Goal: Communication & Community: Answer question/provide support

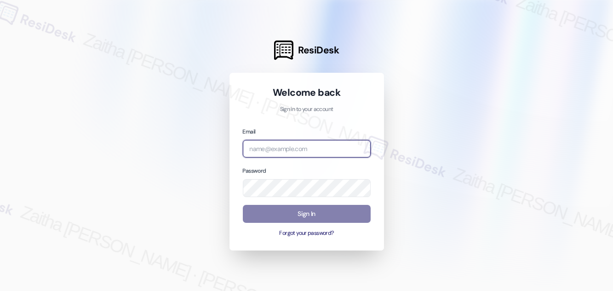
click at [279, 152] on input "email" at bounding box center [307, 149] width 128 height 18
type input "automated-surveys-grant_main-zaitha.mae.[PERSON_NAME]@grant_[DOMAIN_NAME]"
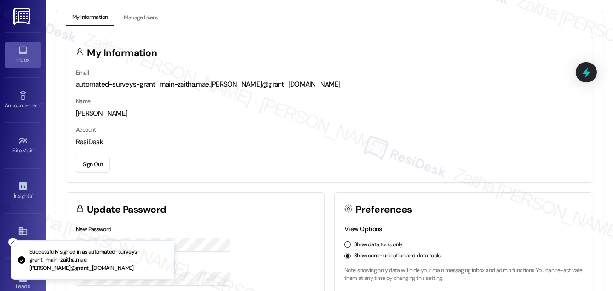
click at [34, 60] on div "Inbox" at bounding box center [23, 59] width 46 height 9
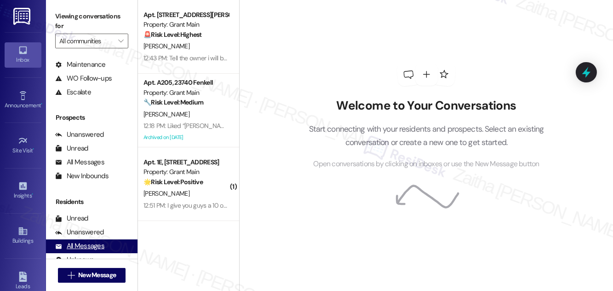
scroll to position [121, 0]
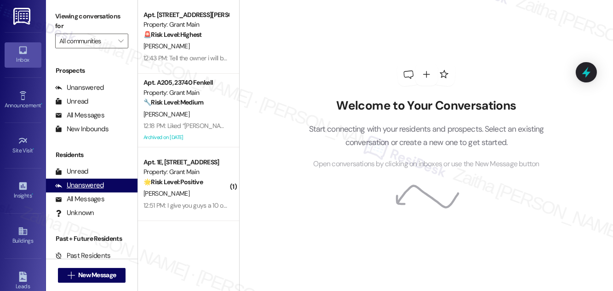
click at [90, 186] on div "Unanswered" at bounding box center [79, 185] width 49 height 10
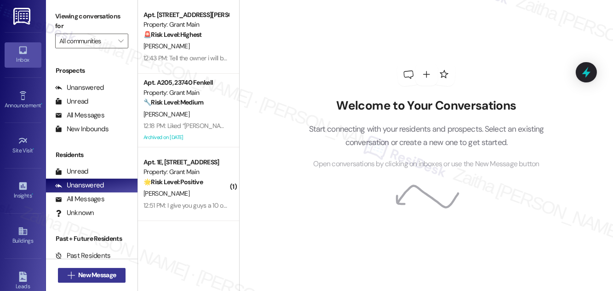
click at [96, 275] on span "New Message" at bounding box center [97, 275] width 38 height 10
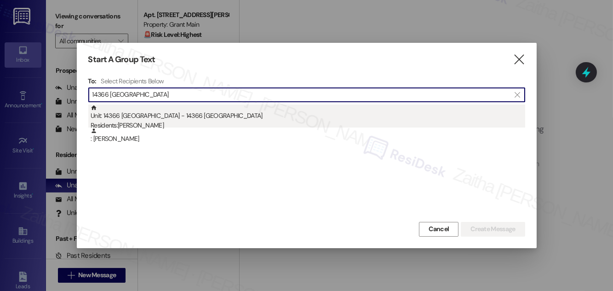
type input "14366 [GEOGRAPHIC_DATA]"
click at [213, 119] on div "Unit: 14366 [GEOGRAPHIC_DATA] - 14366 Westwood Residents: [PERSON_NAME]" at bounding box center [308, 117] width 435 height 26
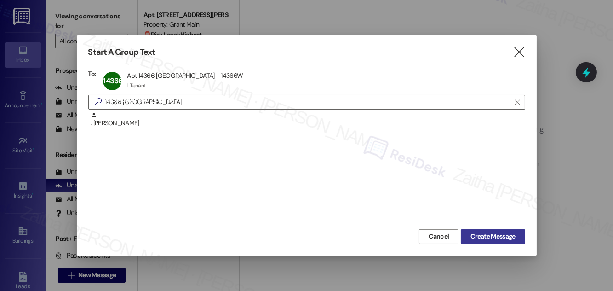
click at [486, 233] on span "Create Message" at bounding box center [492, 236] width 45 height 10
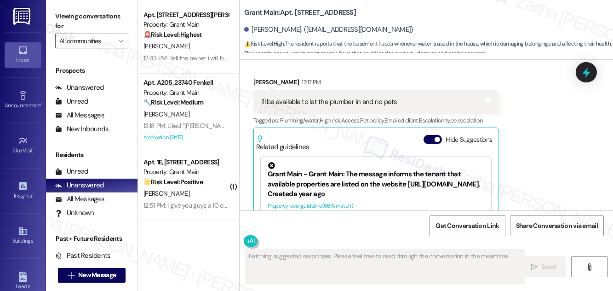
scroll to position [1007, 0]
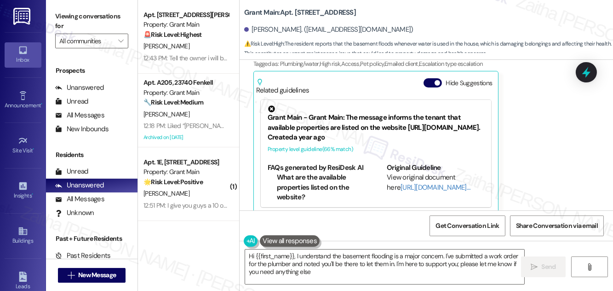
type textarea "Hi {{first_name}}, I understand the basement flooding is a major concern. I've …"
click at [427, 78] on button "Hide Suggestions" at bounding box center [432, 82] width 18 height 9
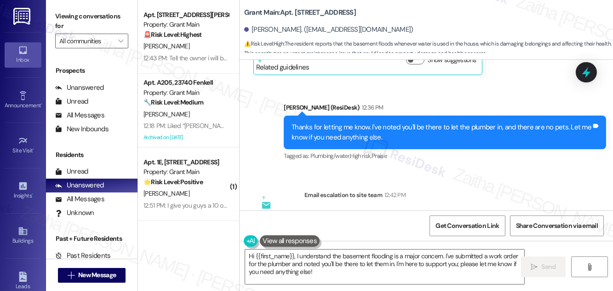
scroll to position [1101, 0]
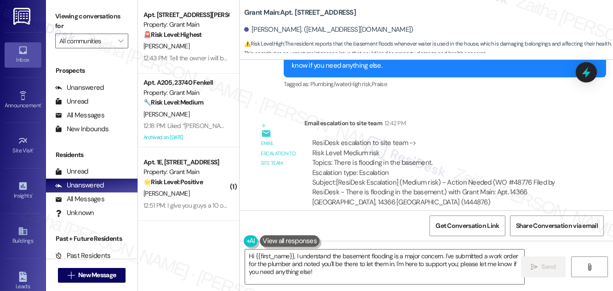
click at [305, 11] on b "Grant Main: Apt. 14366 [GEOGRAPHIC_DATA], 14366 [GEOGRAPHIC_DATA]" at bounding box center [300, 13] width 112 height 10
copy b "14366"
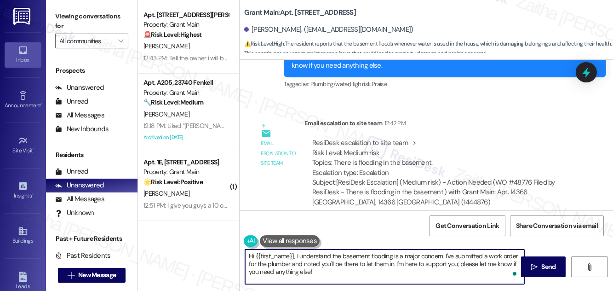
drag, startPoint x: 248, startPoint y: 255, endPoint x: 340, endPoint y: 279, distance: 95.6
click at [340, 279] on textarea "Hi {{first_name}}, I understand the basement flooding is a major concern. I've …" at bounding box center [384, 266] width 279 height 34
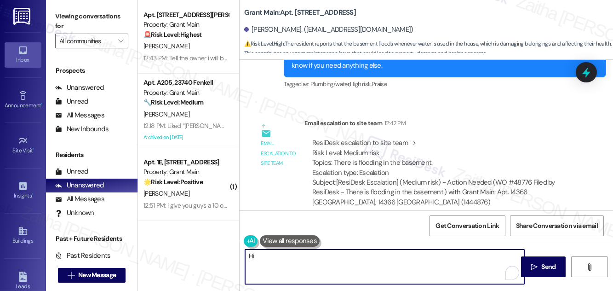
scroll to position [1018, 0]
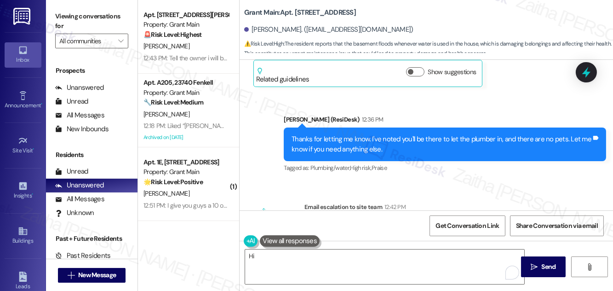
click at [265, 29] on div "[PERSON_NAME]. ([EMAIL_ADDRESS][DOMAIN_NAME])" at bounding box center [328, 30] width 169 height 10
copy div "[PERSON_NAME]"
click at [274, 258] on textarea "Hi" at bounding box center [384, 266] width 279 height 34
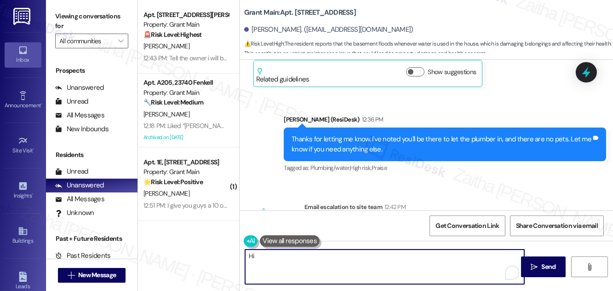
paste textarea "[PERSON_NAME]"
click at [478, 252] on textarea "Hi [PERSON_NAME]! Our site team is trying to reach out to you regarding your wo…" at bounding box center [384, 266] width 279 height 34
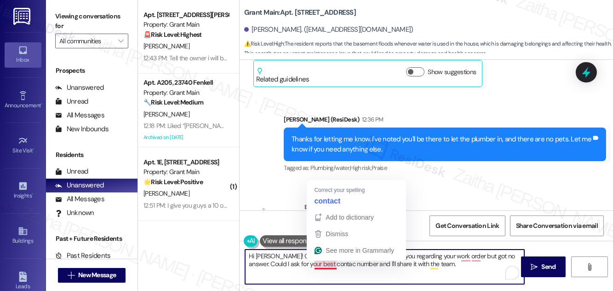
type textarea "Hi [PERSON_NAME]! Our site team is trying to reach out to you regarding your wo…"
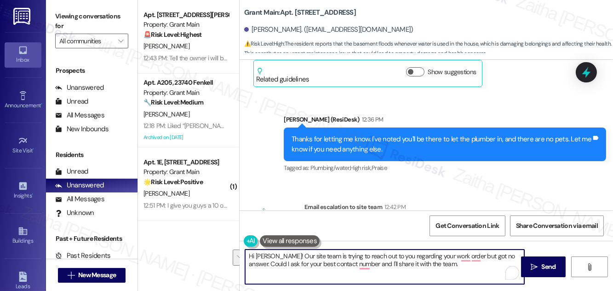
drag, startPoint x: 249, startPoint y: 257, endPoint x: 451, endPoint y: 273, distance: 202.5
click at [451, 273] on textarea "Hi [PERSON_NAME]! Our site team is trying to reach out to you regarding your wo…" at bounding box center [384, 266] width 279 height 34
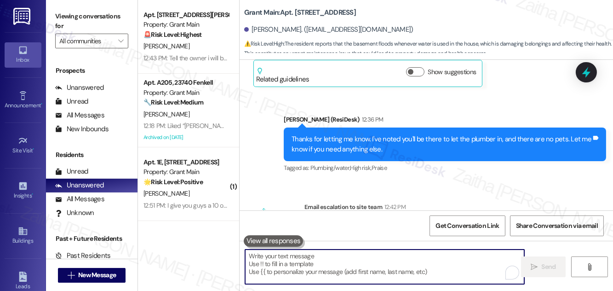
click at [319, 255] on textarea "To enrich screen reader interactions, please activate Accessibility in Grammarl…" at bounding box center [384, 266] width 279 height 34
paste textarea "Hi [PERSON_NAME]! Our site team has been trying to reach you regarding your wor…"
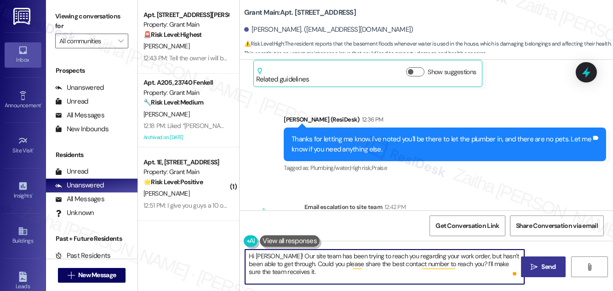
type textarea "Hi [PERSON_NAME]! Our site team has been trying to reach you regarding your wor…"
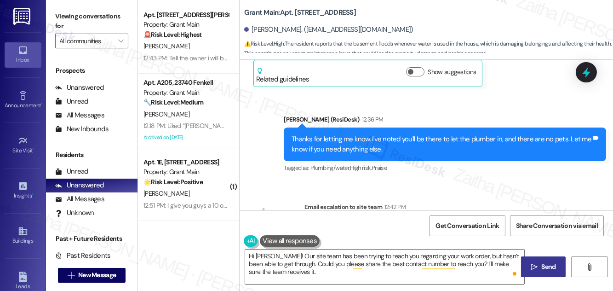
click at [545, 262] on span "Send" at bounding box center [549, 267] width 14 height 10
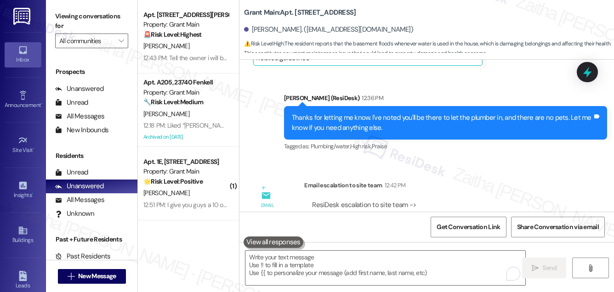
scroll to position [1184, 0]
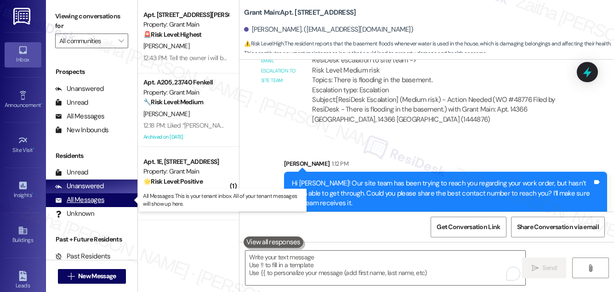
click at [96, 201] on div "All Messages" at bounding box center [79, 200] width 49 height 10
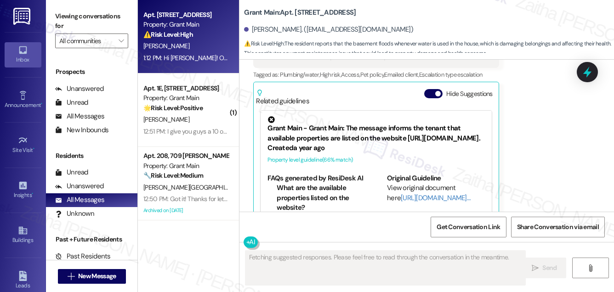
scroll to position [1006, 0]
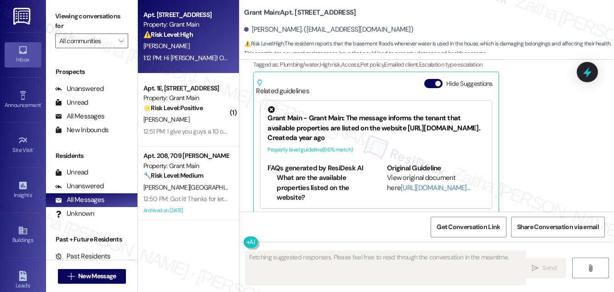
click at [220, 38] on div "⚠️ Risk Level: High The resident reports that the basement floods whenever wate…" at bounding box center [185, 35] width 85 height 10
click at [429, 79] on button "Hide Suggestions" at bounding box center [433, 83] width 18 height 9
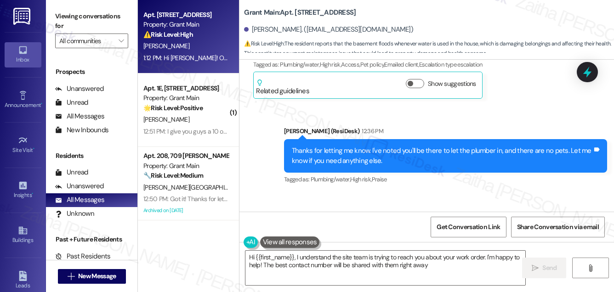
type textarea "Hi {{first_name}}, I understand the site team is trying to reach you about your…"
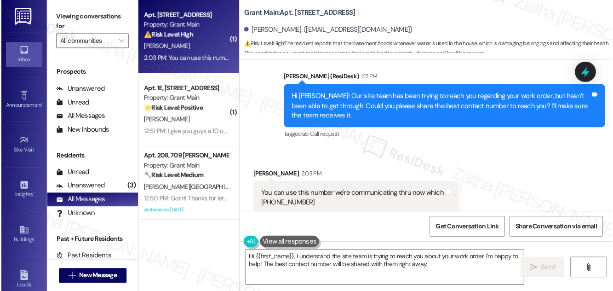
scroll to position [1271, 0]
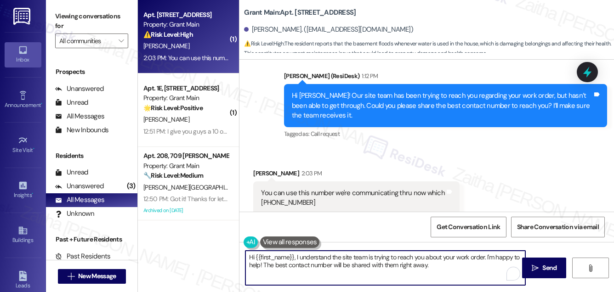
drag, startPoint x: 249, startPoint y: 258, endPoint x: 434, endPoint y: 269, distance: 185.6
click at [434, 269] on textarea "Hi {{first_name}}, I understand the site team is trying to reach you about your…" at bounding box center [386, 268] width 280 height 34
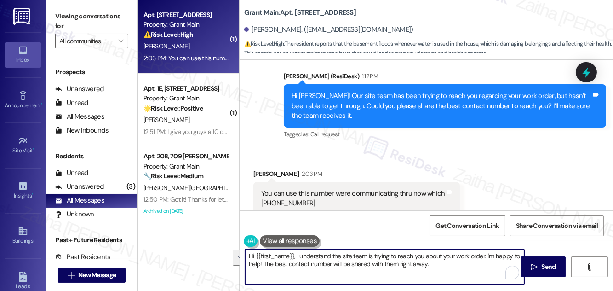
scroll to position [121, 0]
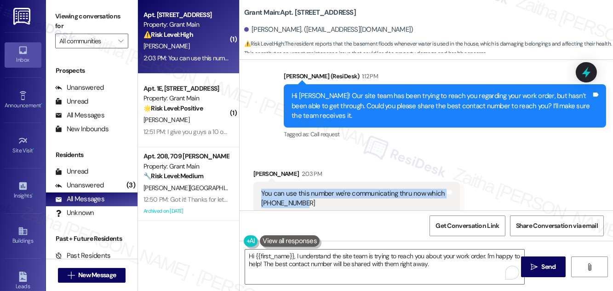
drag, startPoint x: 259, startPoint y: 181, endPoint x: 311, endPoint y: 192, distance: 53.1
click at [311, 192] on div "You can use this number we're communicating thru now which [PHONE_NUMBER] Tags …" at bounding box center [356, 199] width 206 height 34
copy div "You can use this number we're communicating thru now which [PHONE_NUMBER]"
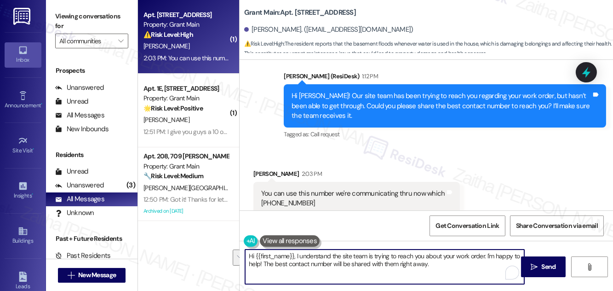
drag, startPoint x: 247, startPoint y: 253, endPoint x: 436, endPoint y: 276, distance: 190.8
click at [436, 279] on textarea "Hi {{first_name}}, I understand the site team is trying to reach you about your…" at bounding box center [384, 266] width 279 height 34
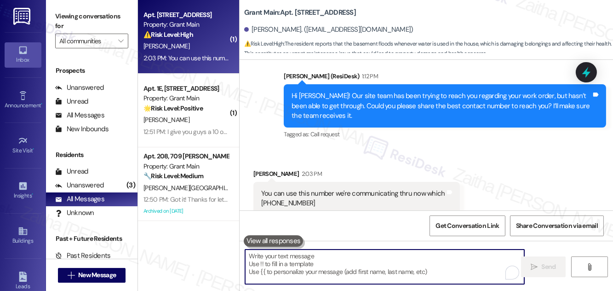
paste textarea "Perfect, thank you for confirming."
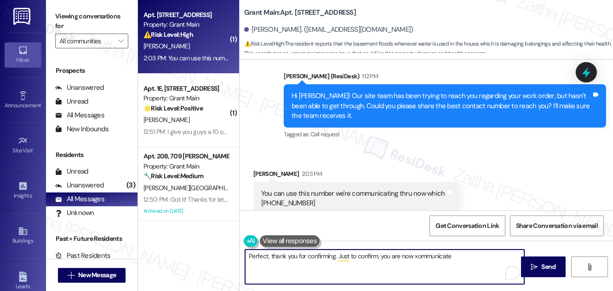
click at [427, 254] on textarea "Perfect, thank you for confirming. Just to confirm, you are now xommunicate" at bounding box center [384, 266] width 279 height 34
drag, startPoint x: 248, startPoint y: 258, endPoint x: 451, endPoint y: 267, distance: 203.0
click at [517, 262] on textarea "Perfect, thank you for confirming. Just to confirm, you are now communicating w…" at bounding box center [384, 266] width 279 height 34
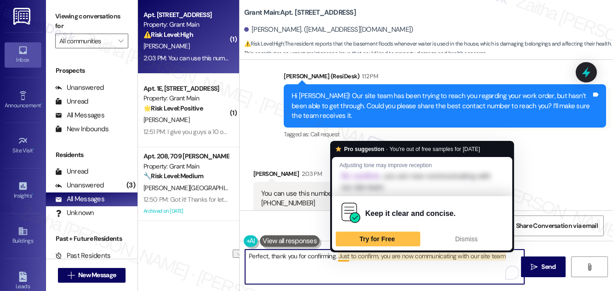
click at [341, 255] on textarea "Perfect, thank you for confirming. Just to confirm, you are now communicating w…" at bounding box center [384, 266] width 279 height 34
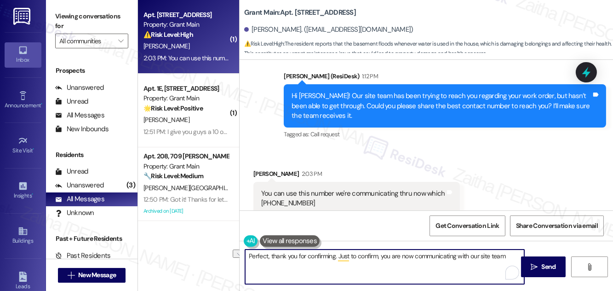
drag, startPoint x: 339, startPoint y: 256, endPoint x: 508, endPoint y: 259, distance: 168.8
click at [508, 259] on textarea "Perfect, thank you for confirming. Just to confirm, you are now communicating w…" at bounding box center [384, 266] width 279 height 34
type textarea "Perfect, thank you for confirming."
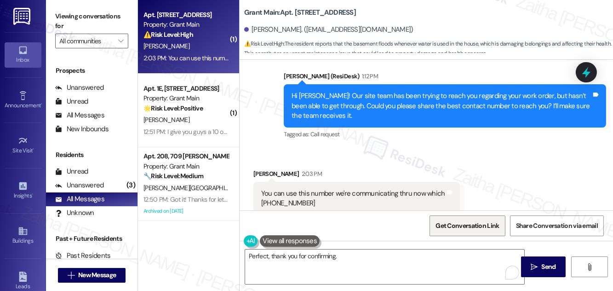
click at [459, 226] on span "Get Conversation Link" at bounding box center [466, 226] width 63 height 10
drag, startPoint x: 251, startPoint y: 28, endPoint x: 299, endPoint y: 29, distance: 47.9
click at [299, 29] on div "[PERSON_NAME]. ([EMAIL_ADDRESS][DOMAIN_NAME])" at bounding box center [328, 30] width 169 height 10
copy div "[PERSON_NAME]"
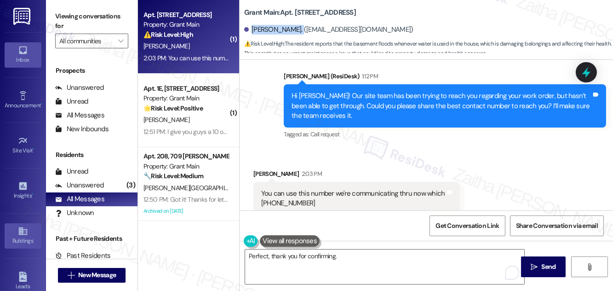
click at [10, 243] on div "Buildings" at bounding box center [23, 240] width 46 height 9
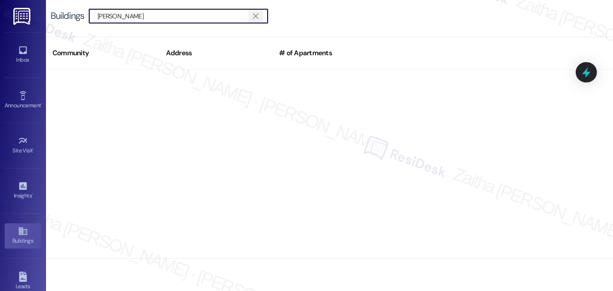
type input "[PERSON_NAME]"
click at [253, 13] on icon "" at bounding box center [255, 15] width 5 height 7
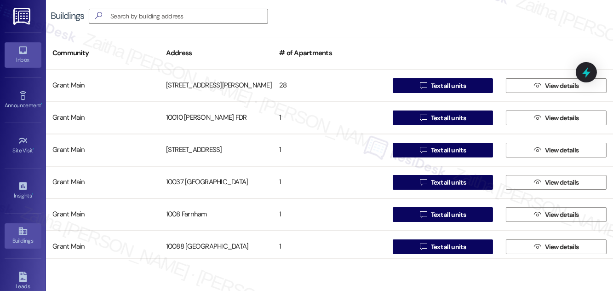
click at [24, 67] on link "Inbox" at bounding box center [23, 54] width 37 height 25
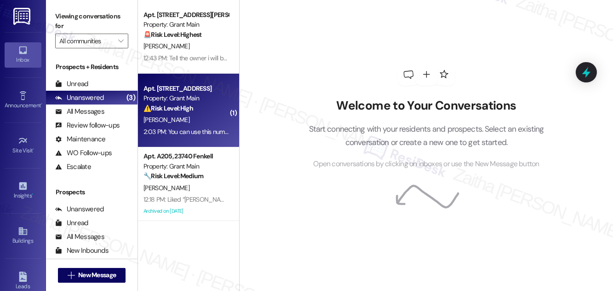
click at [214, 114] on div "[PERSON_NAME]" at bounding box center [186, 119] width 87 height 11
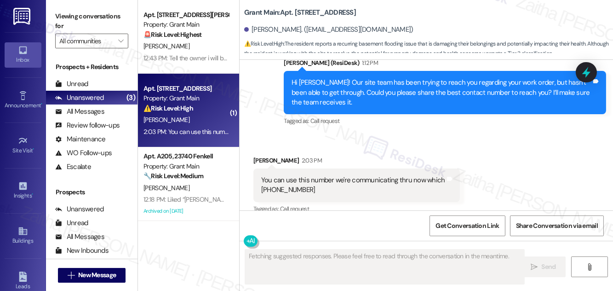
scroll to position [1286, 0]
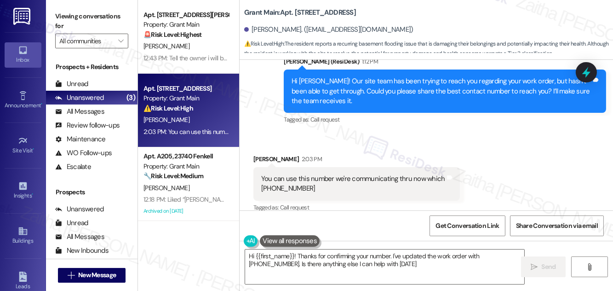
type textarea "Hi {{first_name}}! Thanks for confirming your number. I've updated the work ord…"
click at [20, 238] on div "Buildings" at bounding box center [23, 240] width 46 height 9
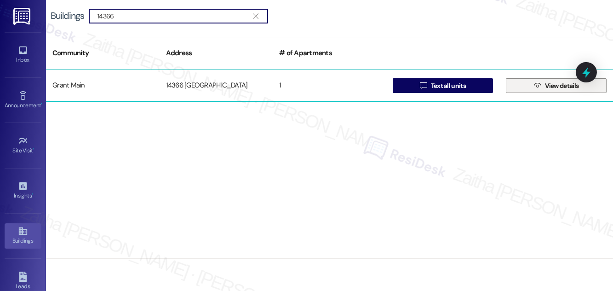
type input "14366"
click at [571, 86] on span "View details" at bounding box center [562, 86] width 34 height 10
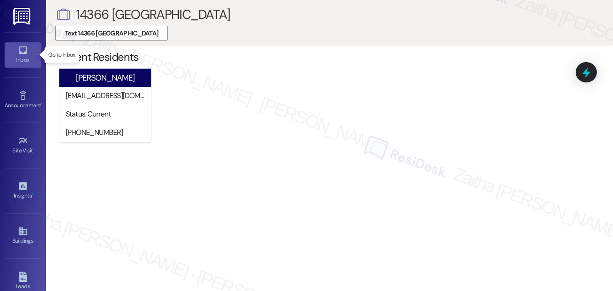
click at [18, 56] on div "Inbox" at bounding box center [23, 59] width 46 height 9
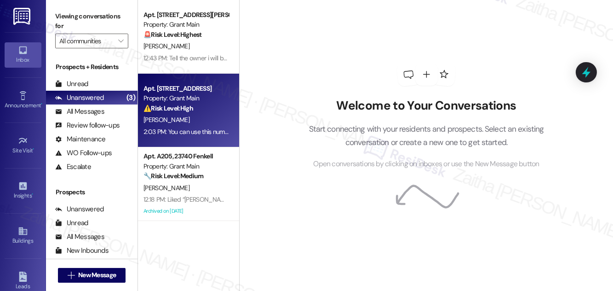
click at [210, 117] on div "[PERSON_NAME]" at bounding box center [186, 119] width 87 height 11
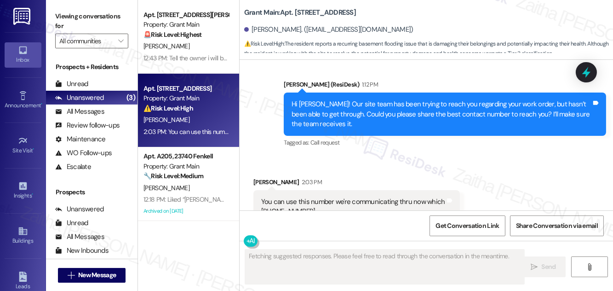
scroll to position [1286, 0]
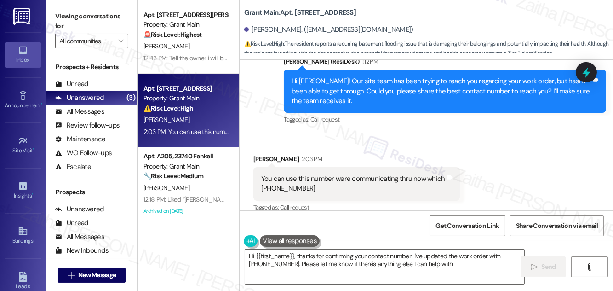
type textarea "Hi {{first_name}}, thanks for confirming your contact number! I've updated the …"
click at [13, 233] on link "Buildings" at bounding box center [23, 235] width 37 height 25
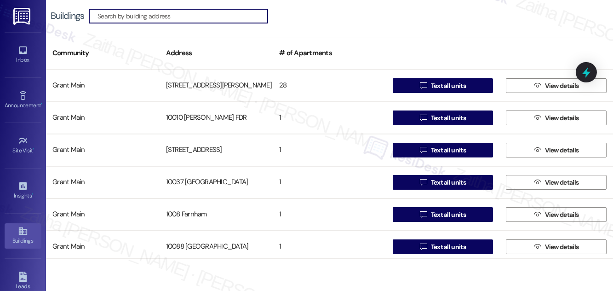
click at [151, 17] on input at bounding box center [182, 16] width 170 height 13
type input "[PERSON_NAME]"
type input "1"
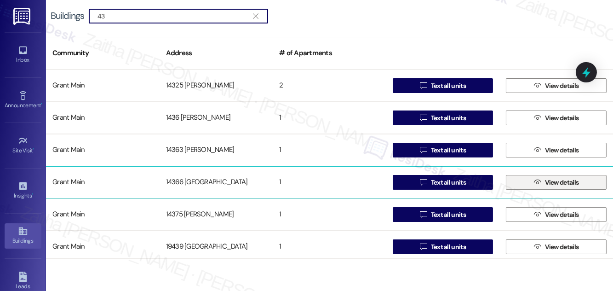
type input "43"
click at [559, 181] on span "View details" at bounding box center [562, 182] width 34 height 10
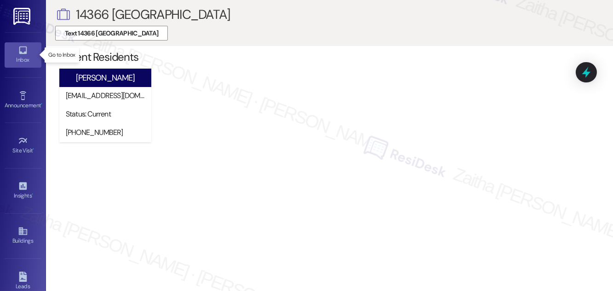
click at [23, 60] on div "Inbox" at bounding box center [23, 59] width 46 height 9
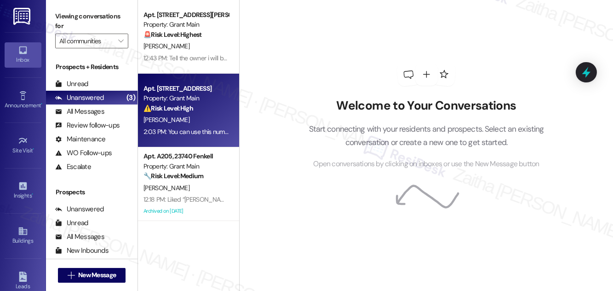
click at [201, 121] on div "[PERSON_NAME]" at bounding box center [186, 119] width 87 height 11
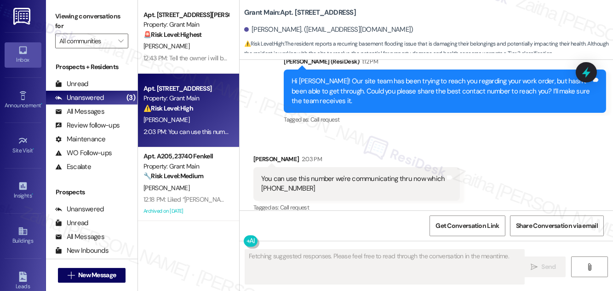
scroll to position [1286, 0]
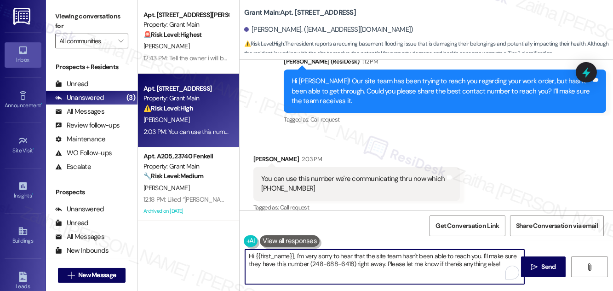
drag, startPoint x: 251, startPoint y: 253, endPoint x: 500, endPoint y: 263, distance: 249.4
click at [500, 263] on textarea "Hi {{first_name}}, I'm very sorry to hear that the site team hasn't been able t…" at bounding box center [384, 266] width 279 height 34
type textarea "H"
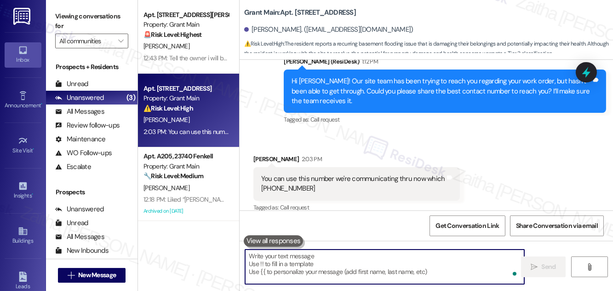
paste textarea "Perfect, thank you for confirming."
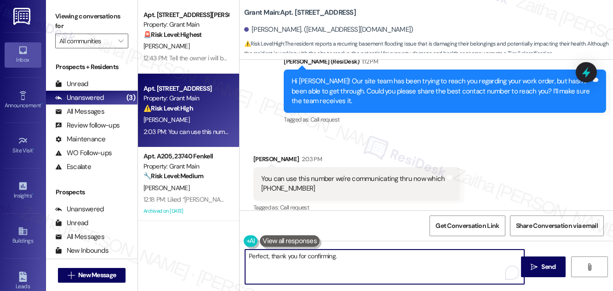
type textarea "Perfect, thank you for confirming."
drag, startPoint x: 348, startPoint y: 253, endPoint x: 234, endPoint y: 258, distance: 114.2
click at [234, 258] on div "Apt. 18330 [PERSON_NAME],, [STREET_ADDRESS][PERSON_NAME] Property: Grant Main 🚨…" at bounding box center [375, 145] width 475 height 291
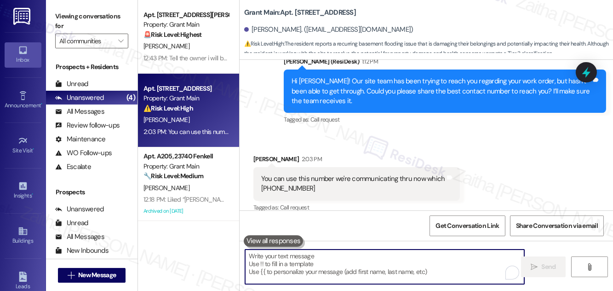
paste textarea "Thank you for sharing! We’ll continue to use this number to reach you."
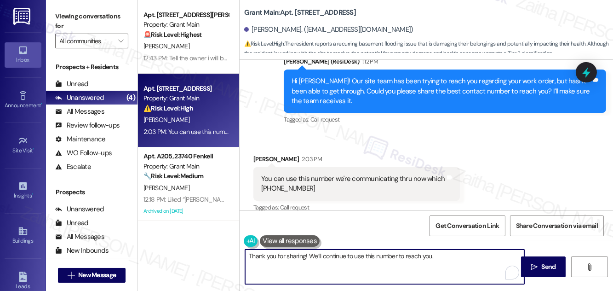
paste textarea "Just to confirm, you’re now communicating directly with our site team."
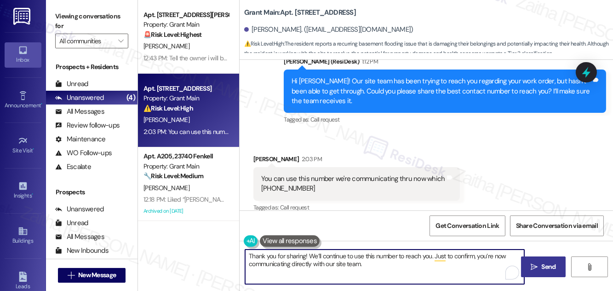
type textarea "Thank you for sharing! We’ll continue to use this number to reach you. Just to …"
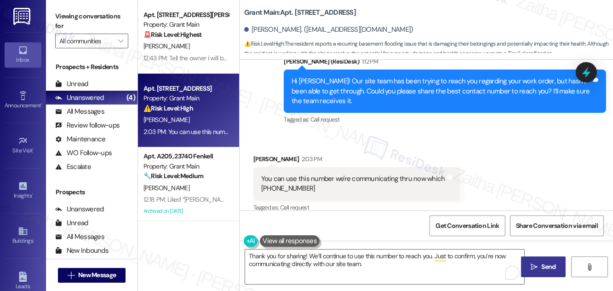
click at [545, 263] on span "Send" at bounding box center [549, 267] width 14 height 10
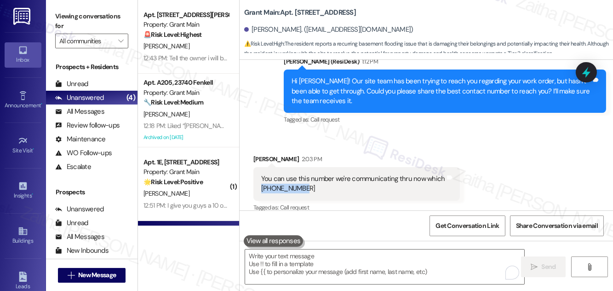
drag, startPoint x: 271, startPoint y: 179, endPoint x: 313, endPoint y: 177, distance: 41.4
click at [313, 177] on div "You can use this number we're communicating thru now which [PHONE_NUMBER] Tags …" at bounding box center [356, 184] width 206 height 34
copy div "[PHONE_NUMBER]"
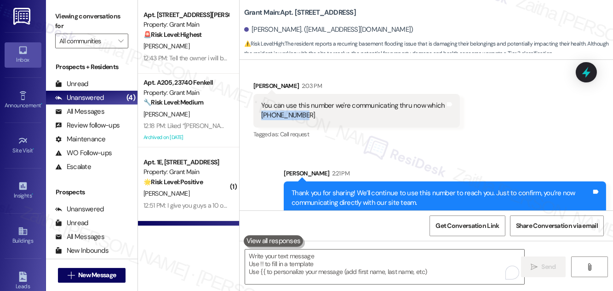
scroll to position [1360, 0]
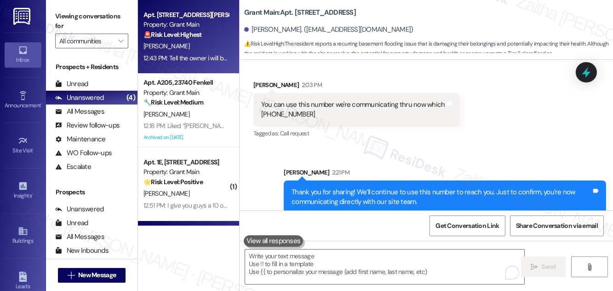
click at [201, 50] on div "[PERSON_NAME]" at bounding box center [186, 45] width 87 height 11
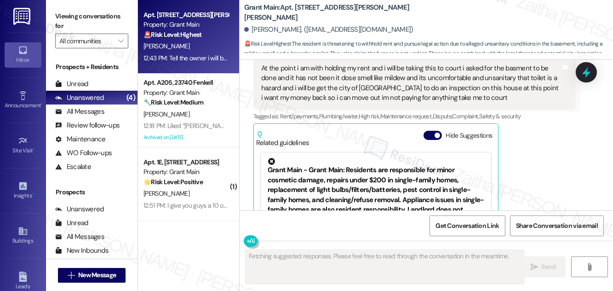
scroll to position [4732, 0]
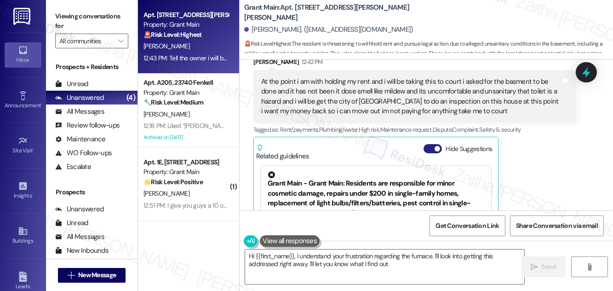
type textarea "Hi {{first_name}}, I understand your frustration regarding the furnace. I'll lo…"
click at [429, 144] on button "Hide Suggestions" at bounding box center [432, 148] width 18 height 9
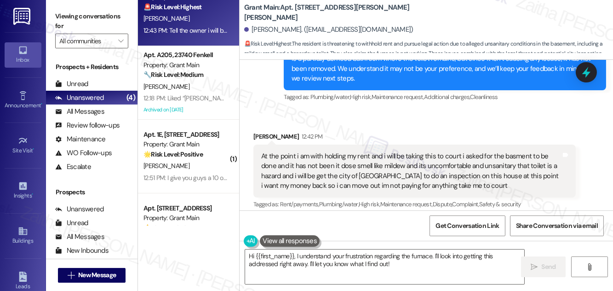
scroll to position [41, 0]
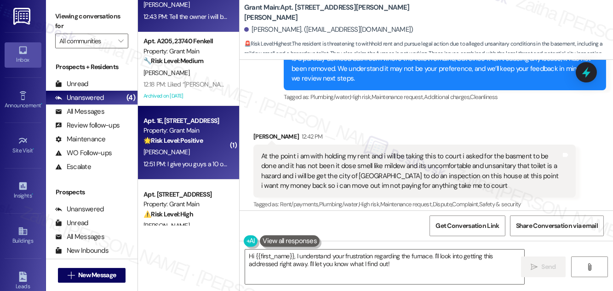
click at [198, 160] on div "12:51 PM: I give you guys a 10 on the Maintenance. You have come a long way sin…" at bounding box center [400, 164] width 515 height 8
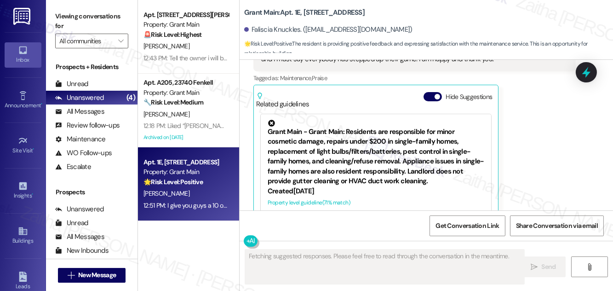
scroll to position [0, 0]
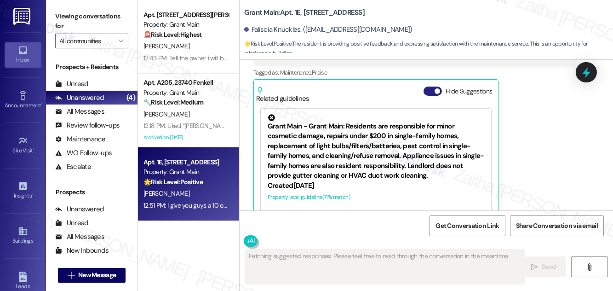
click at [427, 86] on button "Hide Suggestions" at bounding box center [432, 90] width 18 height 9
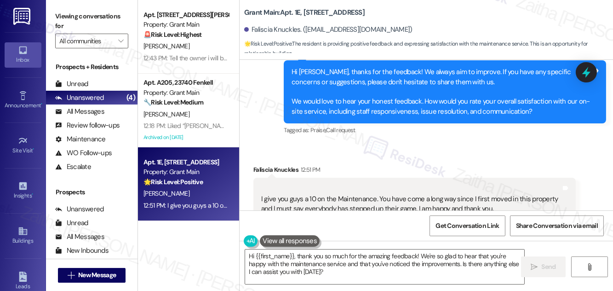
scroll to position [4670, 0]
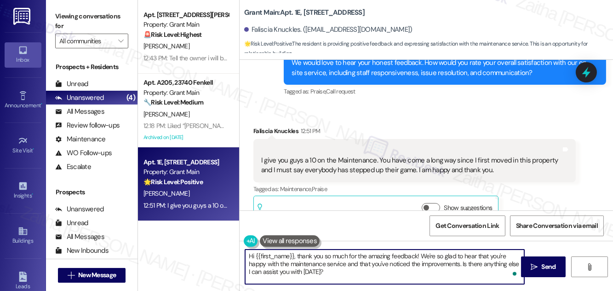
drag, startPoint x: 298, startPoint y: 255, endPoint x: 246, endPoint y: 256, distance: 51.5
click at [246, 256] on textarea "Hi {{first_name}}, thank you so much for the amazing feedback! We're so glad to…" at bounding box center [384, 266] width 279 height 34
type textarea "Thank you so much for the amazing feedback! We're so glad to hear that you're h…"
drag, startPoint x: 373, startPoint y: 252, endPoint x: 377, endPoint y: 272, distance: 20.1
click at [377, 272] on textarea "Thank you so much for the amazing feedback! We're so glad to hear that you're h…" at bounding box center [384, 266] width 279 height 34
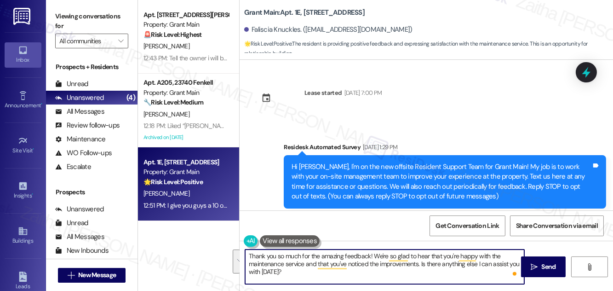
scroll to position [4670, 0]
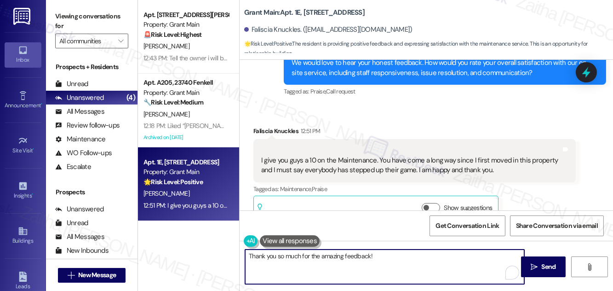
paste textarea "Could I ask a quick favor? If you don’t mind, would you be willing to share you…"
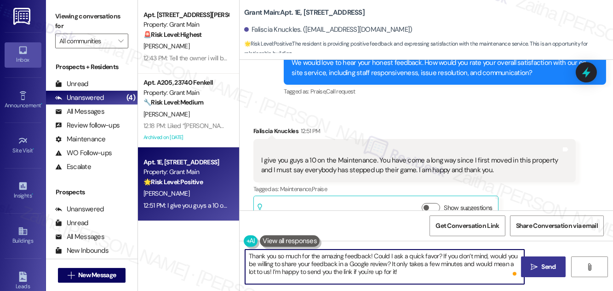
type textarea "Thank you so much for the amazing feedback! Could I ask a quick favor? If you d…"
click at [532, 263] on icon "" at bounding box center [534, 266] width 7 height 7
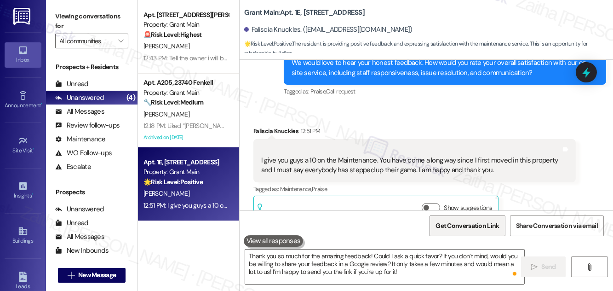
scroll to position [4669, 0]
click at [464, 229] on span "Get Conversation Link" at bounding box center [466, 226] width 63 height 10
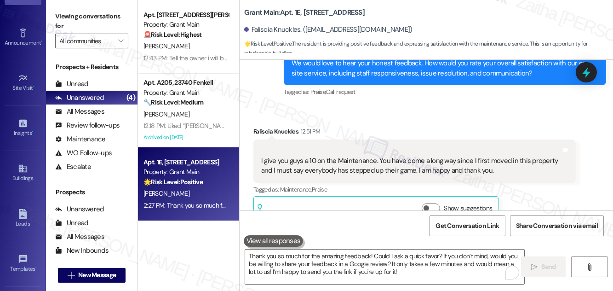
scroll to position [144, 0]
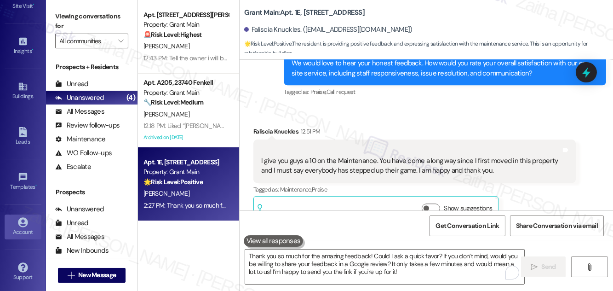
click at [29, 231] on div "Account" at bounding box center [23, 231] width 46 height 9
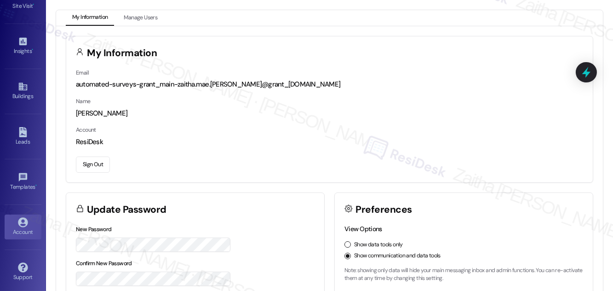
click at [94, 163] on button "Sign Out" at bounding box center [93, 164] width 34 height 16
